Goal: Task Accomplishment & Management: Manage account settings

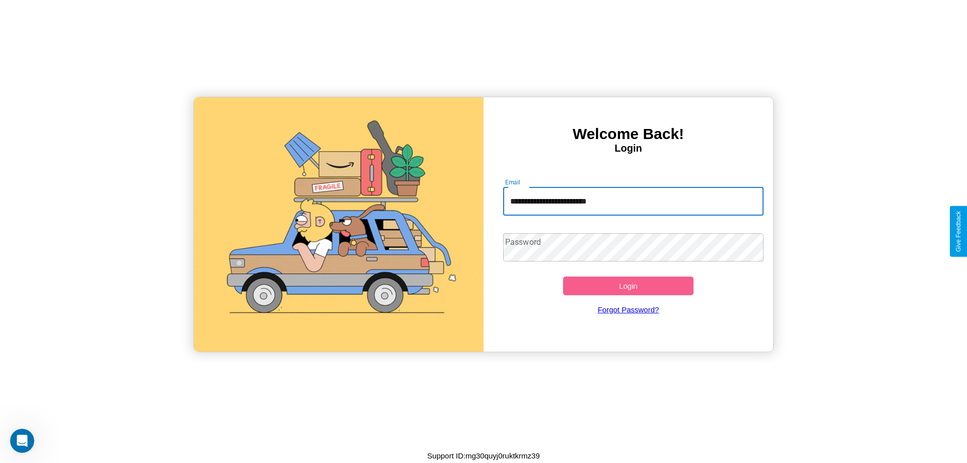
type input "**********"
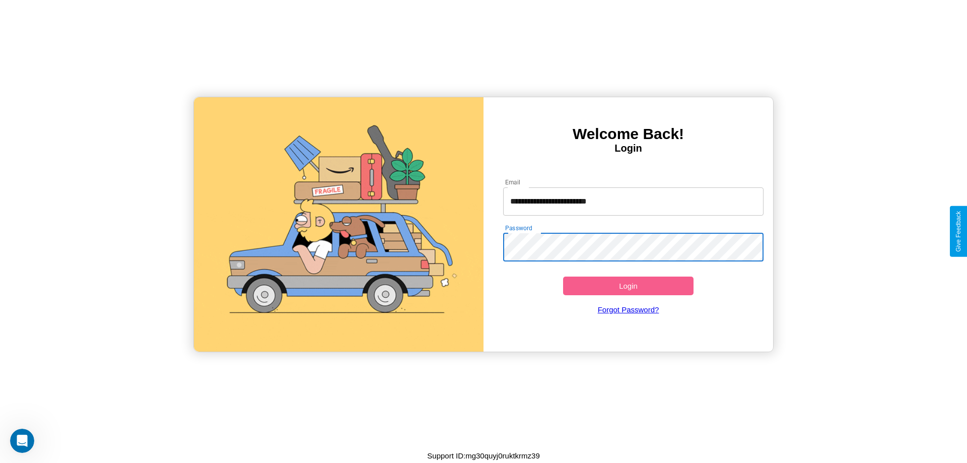
click at [628, 285] on button "Login" at bounding box center [628, 285] width 130 height 19
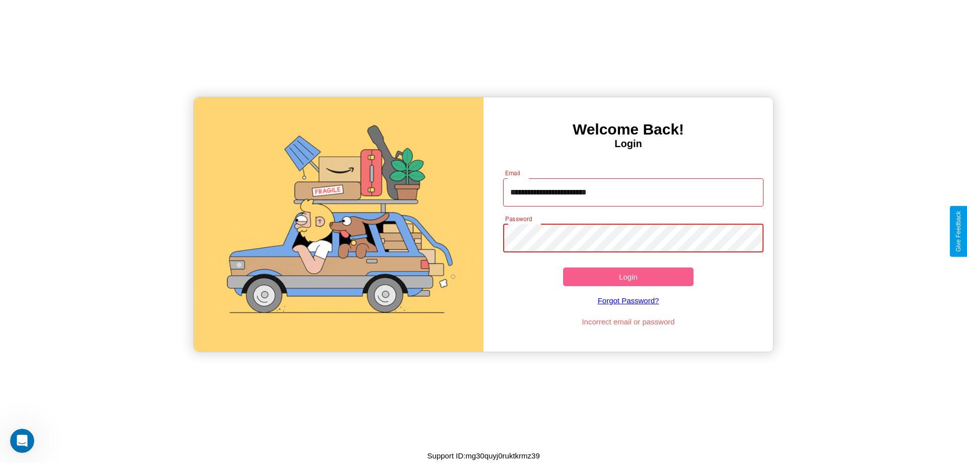
click at [628, 276] on button "Login" at bounding box center [628, 276] width 130 height 19
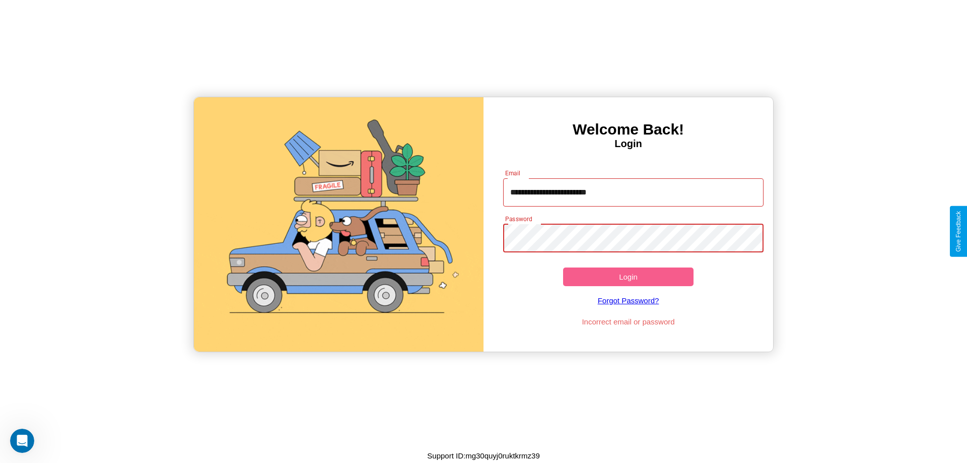
click at [628, 276] on button "Login" at bounding box center [628, 276] width 130 height 19
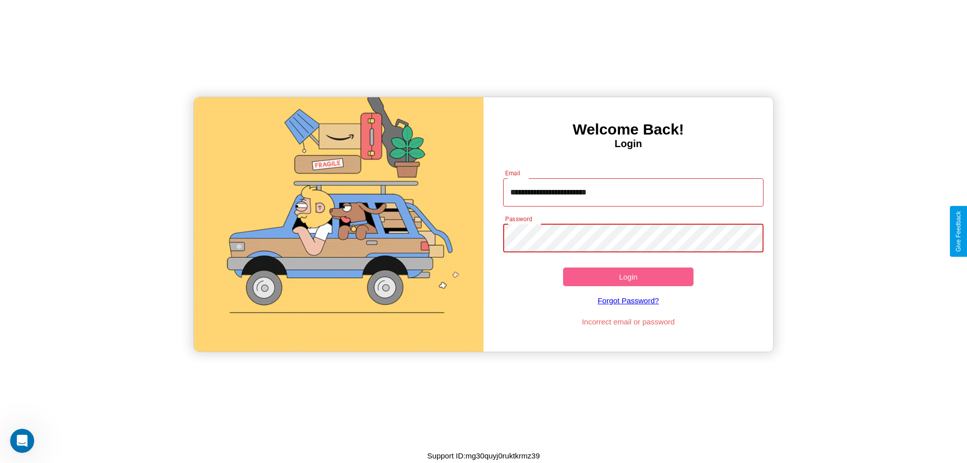
click at [628, 276] on button "Login" at bounding box center [628, 276] width 130 height 19
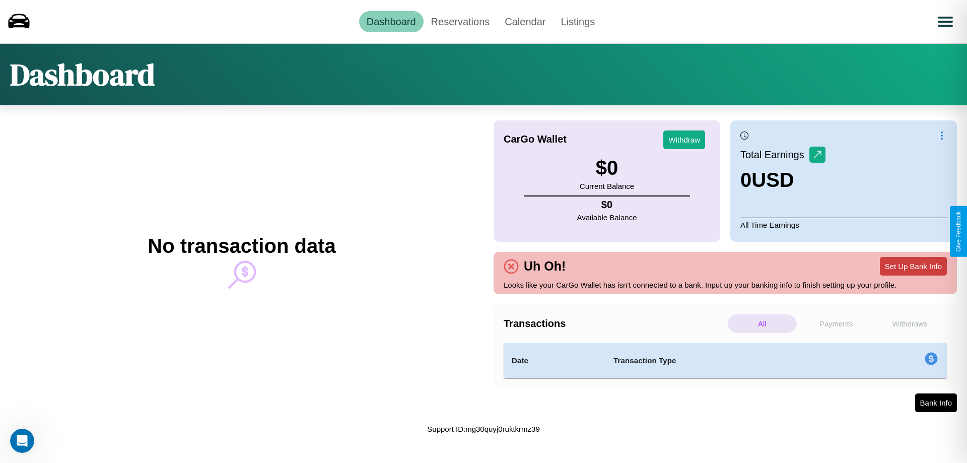
click at [913, 266] on button "Set Up Bank Info" at bounding box center [912, 266] width 67 height 19
